Goal: Information Seeking & Learning: Learn about a topic

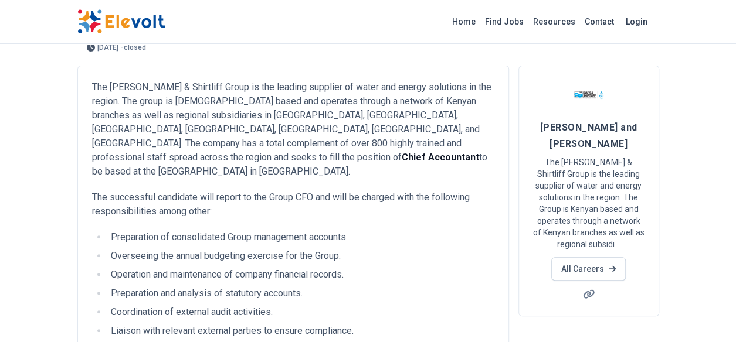
scroll to position [94, 0]
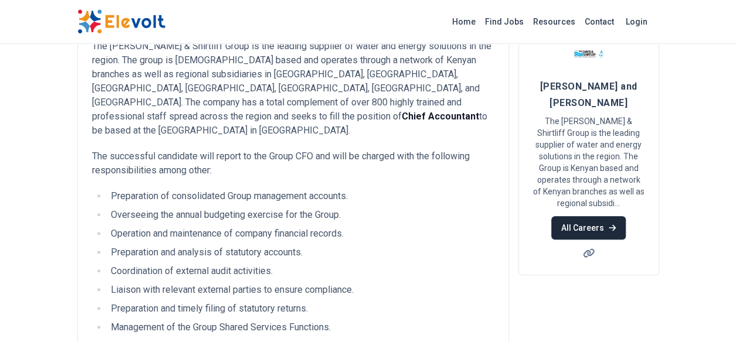
click at [580, 216] on link "All Careers" at bounding box center [588, 227] width 74 height 23
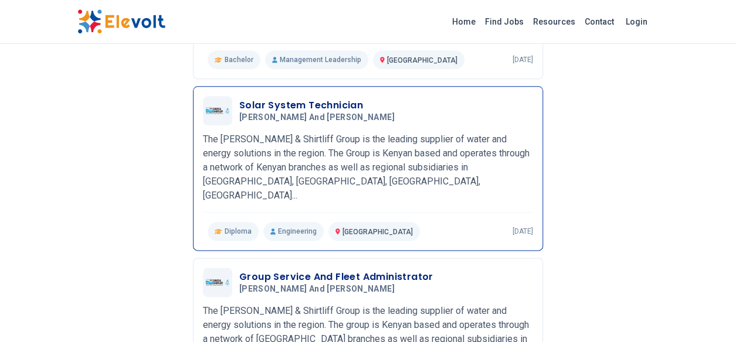
scroll to position [539, 0]
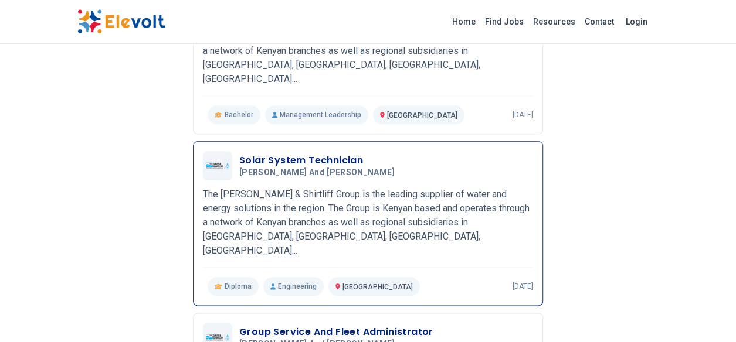
click at [307, 158] on h3 "Solar System Technician" at bounding box center [319, 161] width 160 height 14
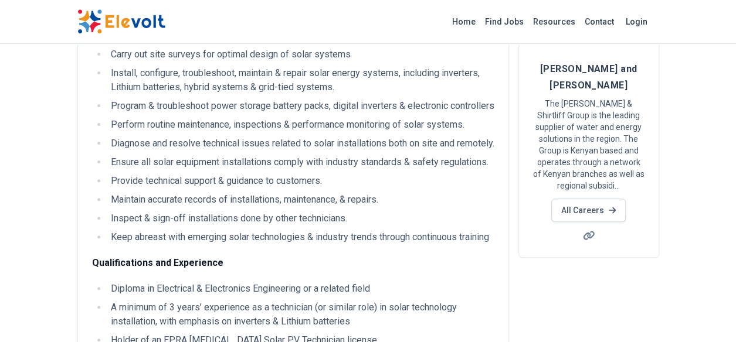
scroll to position [94, 0]
